Goal: Task Accomplishment & Management: Manage account settings

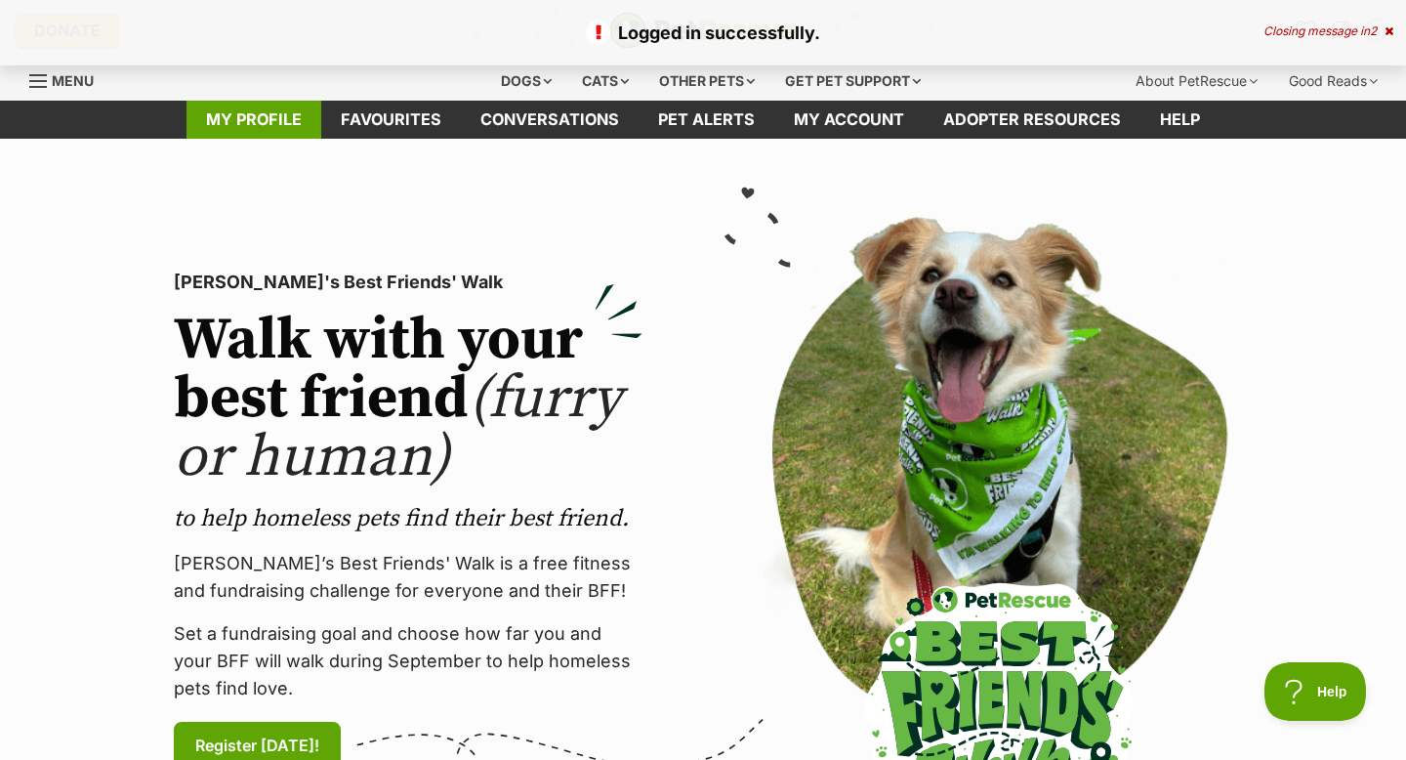
click at [313, 135] on link "My profile" at bounding box center [254, 120] width 135 height 38
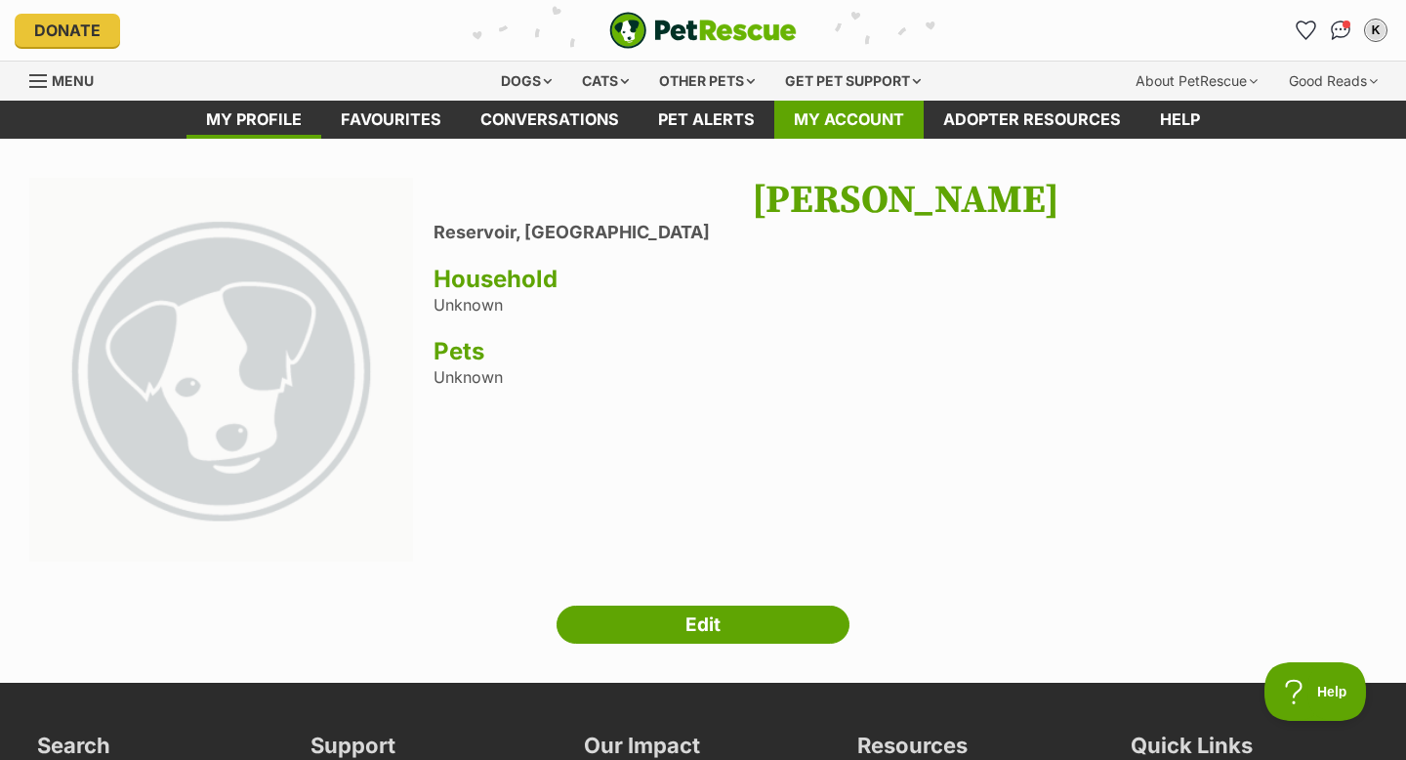
click at [862, 125] on link "My account" at bounding box center [849, 120] width 149 height 38
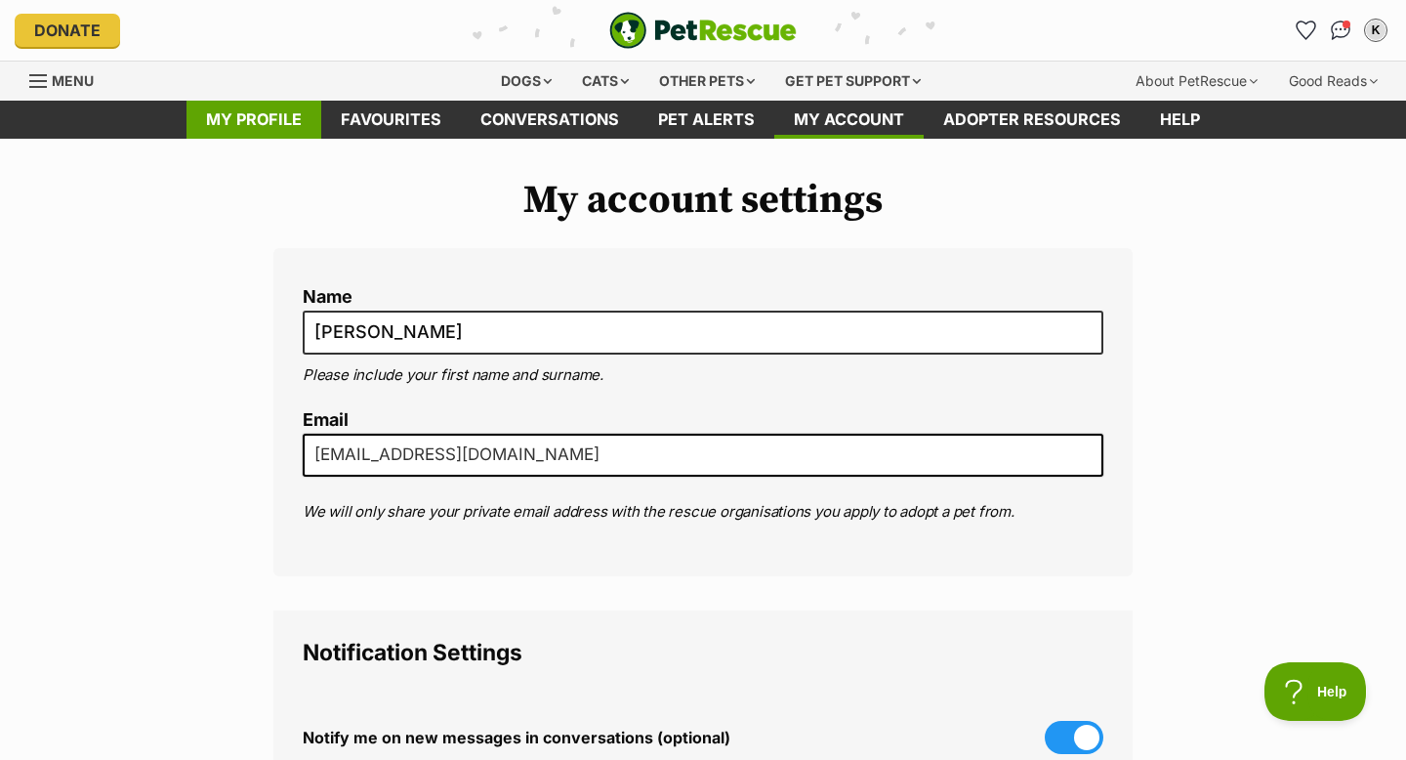
click at [271, 122] on link "My profile" at bounding box center [254, 120] width 135 height 38
